Goal: Information Seeking & Learning: Learn about a topic

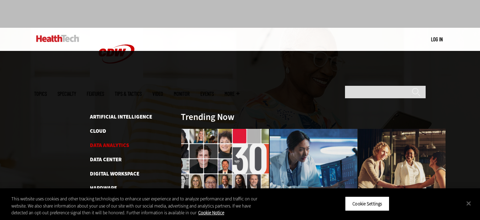
scroll to position [37, 0]
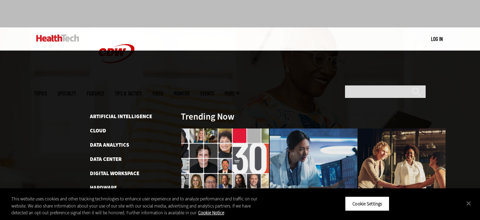
click at [47, 91] on span "Topics" at bounding box center [40, 93] width 13 height 5
click at [105, 141] on link "Data Analytics" at bounding box center [109, 144] width 39 height 7
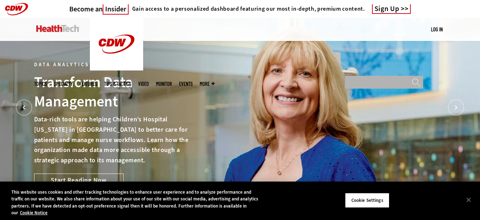
click at [363, 76] on input "Search" at bounding box center [384, 82] width 78 height 13
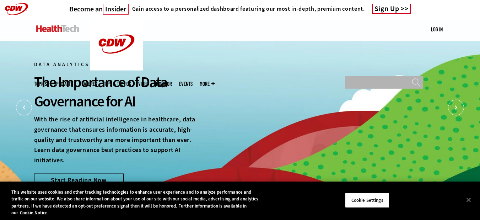
type input "**********"
click at [412, 78] on input "******" at bounding box center [416, 84] width 9 height 13
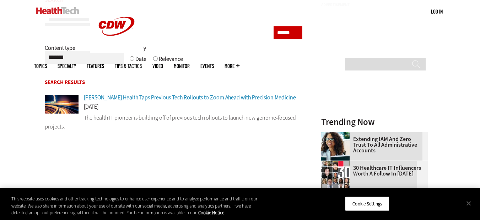
click at [119, 98] on span "Geisinger Health Taps Previous Tech Rollouts to Zoom Ahead with Precision Medic…" at bounding box center [190, 96] width 212 height 7
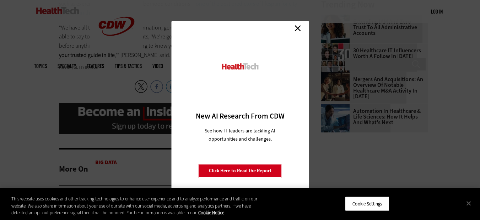
scroll to position [832, 0]
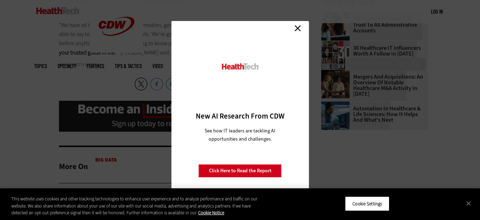
click at [299, 27] on link "Close" at bounding box center [297, 28] width 11 height 11
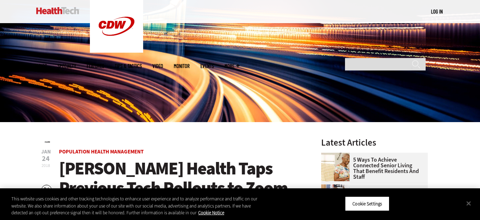
scroll to position [106, 0]
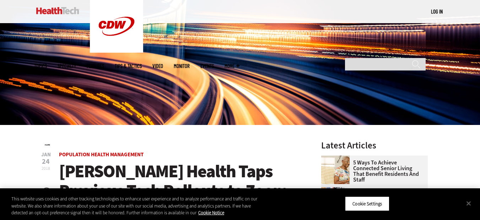
click at [214, 63] on link "Events" at bounding box center [207, 65] width 14 height 5
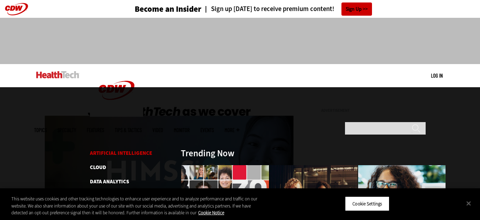
click at [121, 149] on link "Artificial Intelligence" at bounding box center [121, 152] width 62 height 7
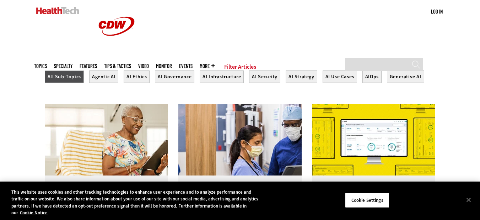
scroll to position [250, 0]
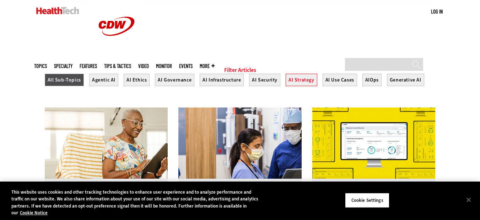
click at [292, 86] on button "AI Strategy" at bounding box center [302, 80] width 32 height 12
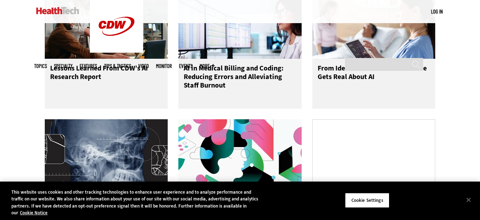
scroll to position [370, 0]
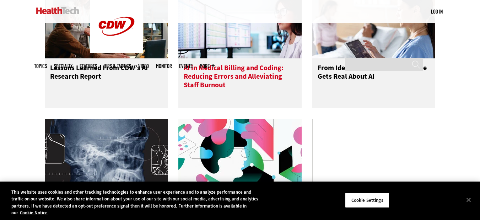
click at [271, 79] on h3 "AI in Medical Billing and Coding: Reducing Errors and Alleviating Staff Burnout" at bounding box center [240, 78] width 113 height 28
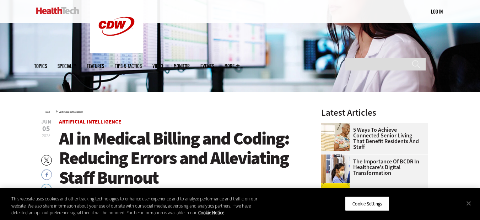
scroll to position [136, 0]
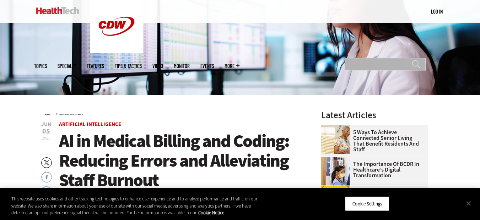
click at [401, 58] on input "Search" at bounding box center [385, 64] width 81 height 12
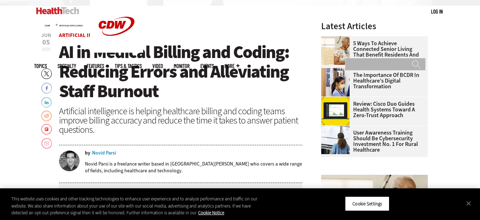
scroll to position [252, 0]
